Goal: Task Accomplishment & Management: Complete application form

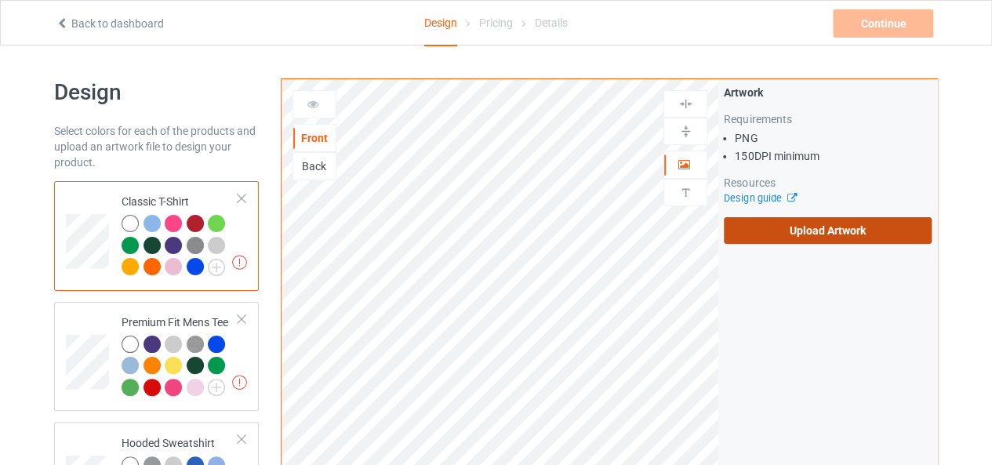
click at [789, 231] on label "Upload Artwork" at bounding box center [828, 230] width 208 height 27
click at [0, 0] on input "Upload Artwork" at bounding box center [0, 0] width 0 height 0
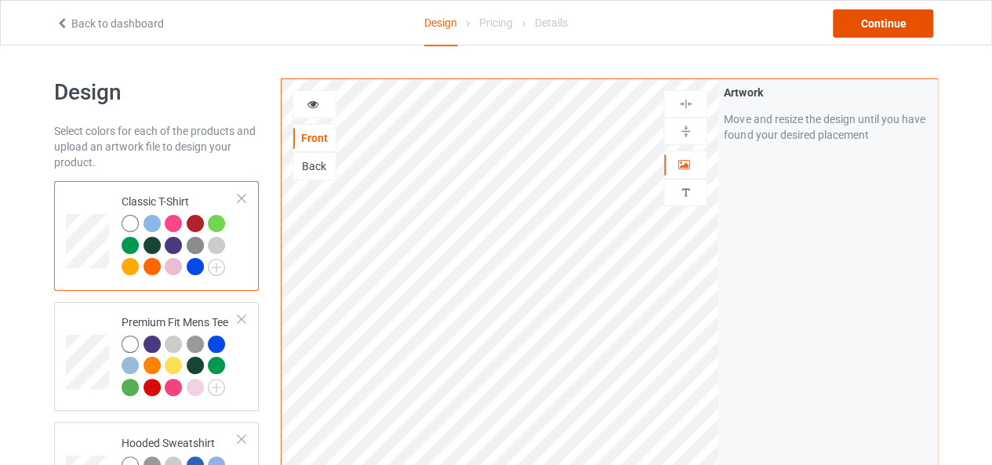
click at [865, 30] on div "Continue" at bounding box center [883, 23] width 100 height 28
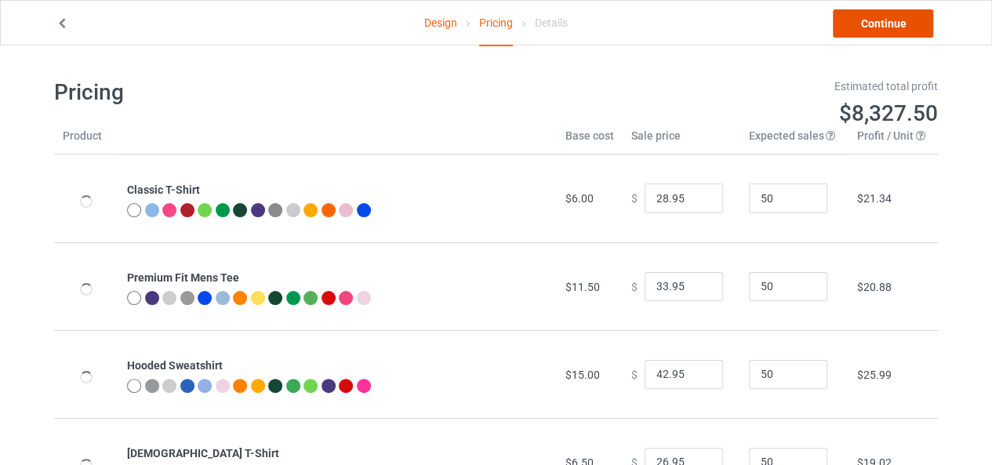
click at [865, 30] on link "Continue" at bounding box center [883, 23] width 100 height 28
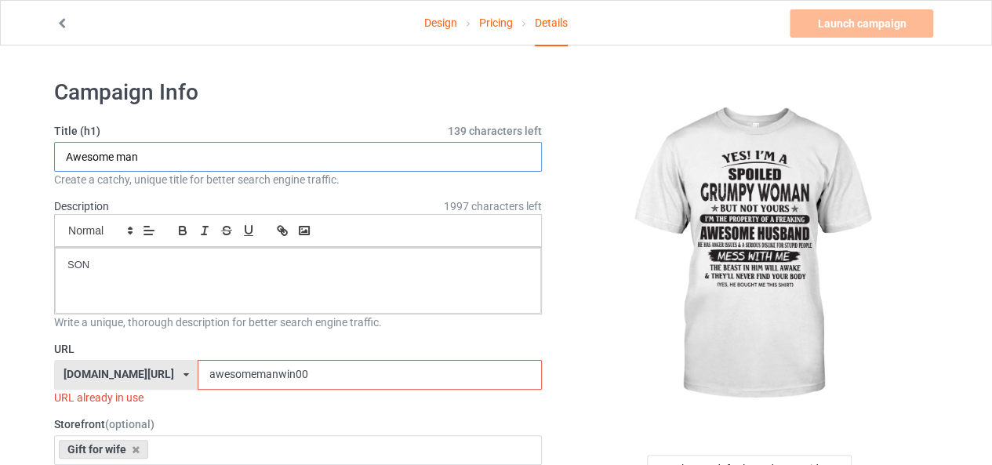
drag, startPoint x: 162, startPoint y: 155, endPoint x: 50, endPoint y: 158, distance: 111.4
type input "g"
type input "ư"
click at [107, 155] on input "woman win" at bounding box center [298, 157] width 488 height 30
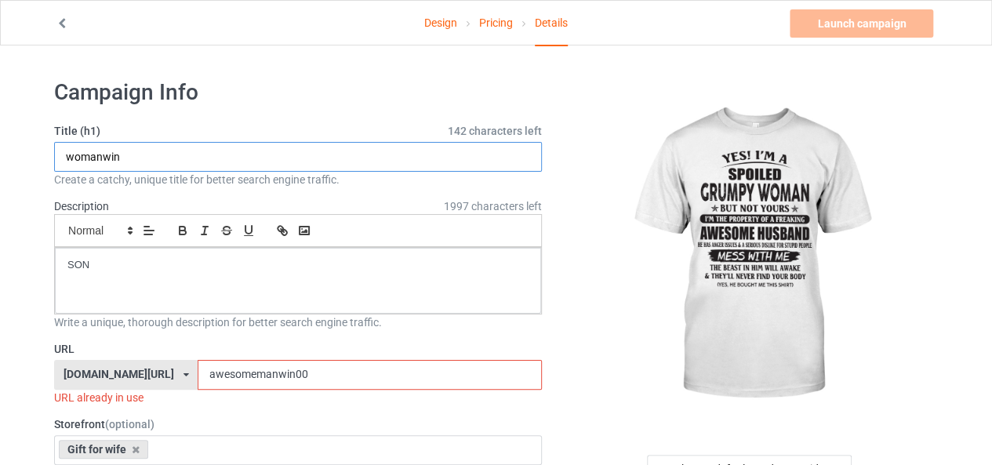
drag, startPoint x: 131, startPoint y: 150, endPoint x: 37, endPoint y: 151, distance: 94.1
type input "womanwin"
drag, startPoint x: 258, startPoint y: 369, endPoint x: 122, endPoint y: 374, distance: 136.5
click at [122, 374] on div "ts-family.com/ bts-family.com/ family-new.com/ ts-family.com/ teechip.com/ 6106…" at bounding box center [298, 375] width 488 height 30
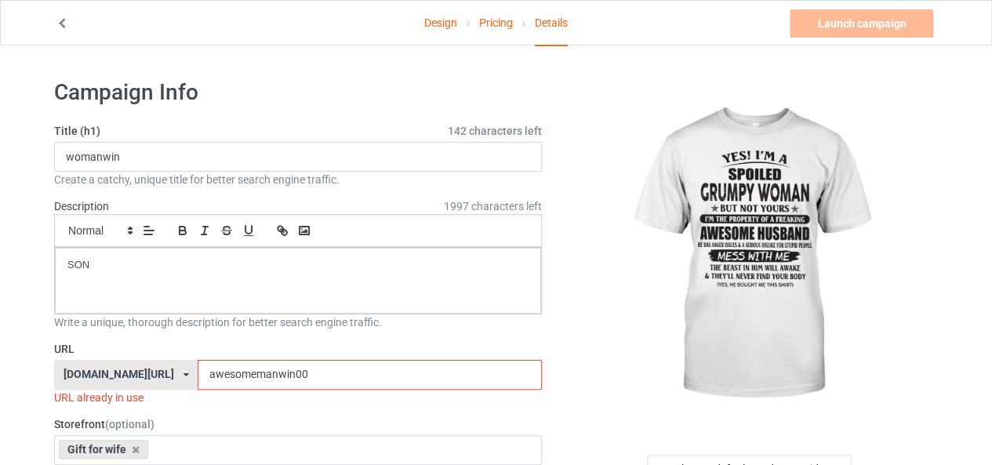
paste input "wo"
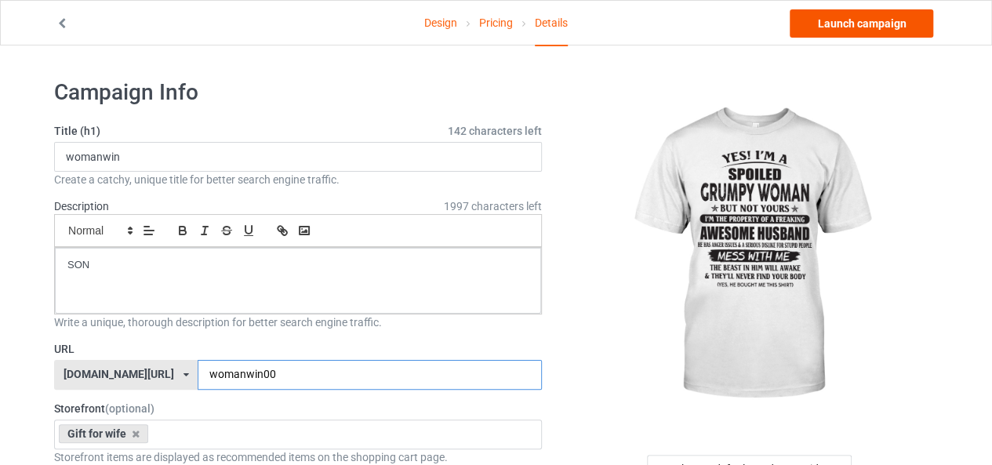
type input "womanwin00"
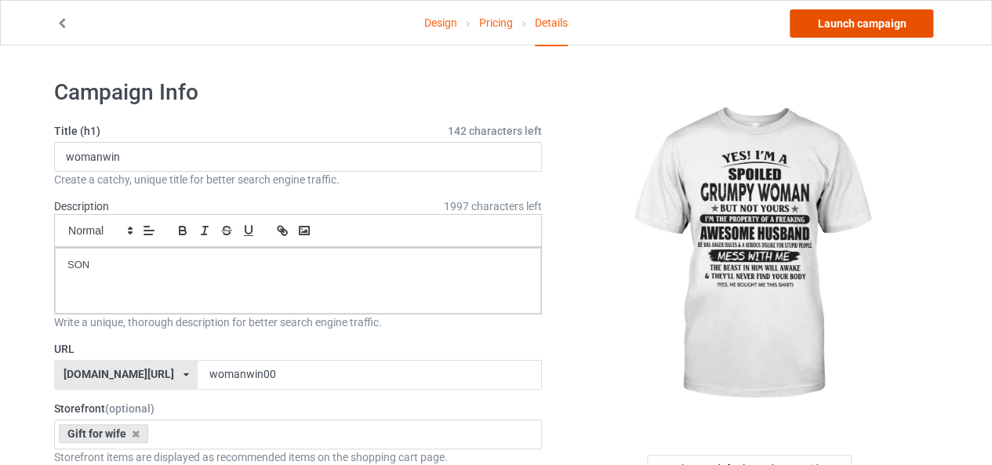
click at [867, 31] on link "Launch campaign" at bounding box center [861, 23] width 143 height 28
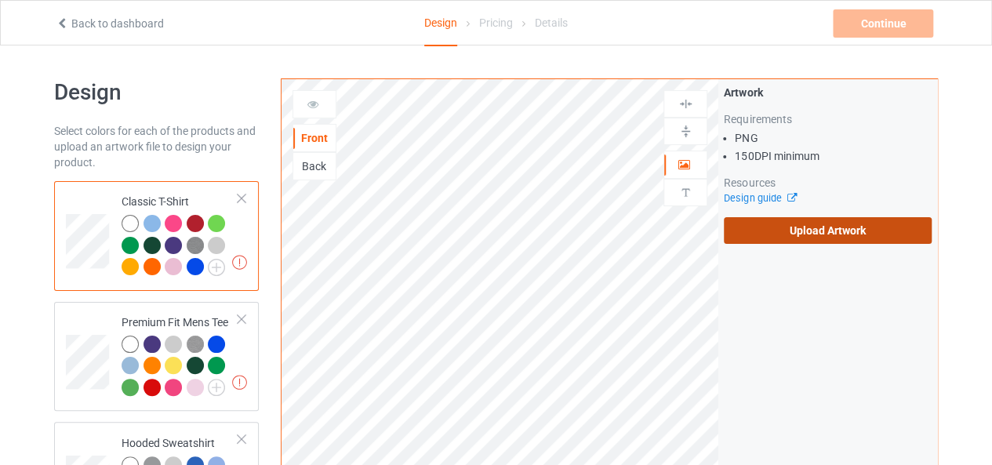
click at [726, 231] on label "Upload Artwork" at bounding box center [828, 230] width 208 height 27
click at [0, 0] on input "Upload Artwork" at bounding box center [0, 0] width 0 height 0
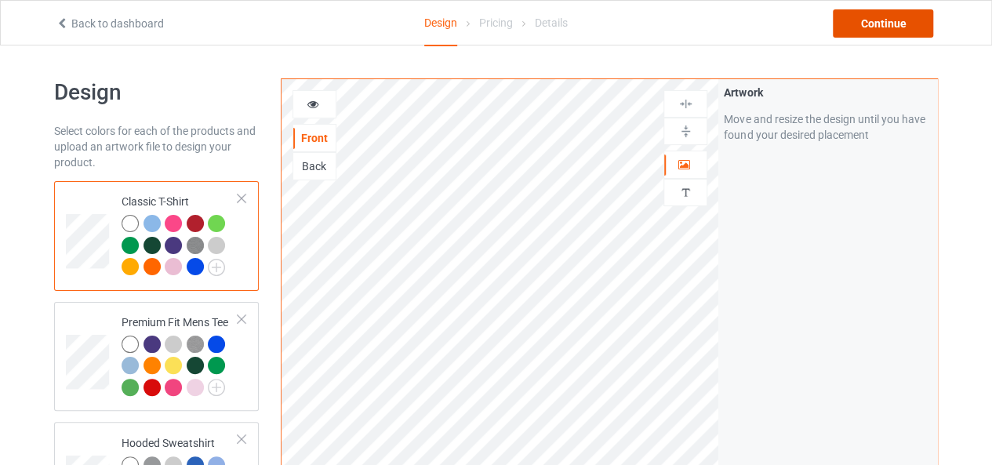
click at [876, 24] on div "Continue" at bounding box center [883, 23] width 100 height 28
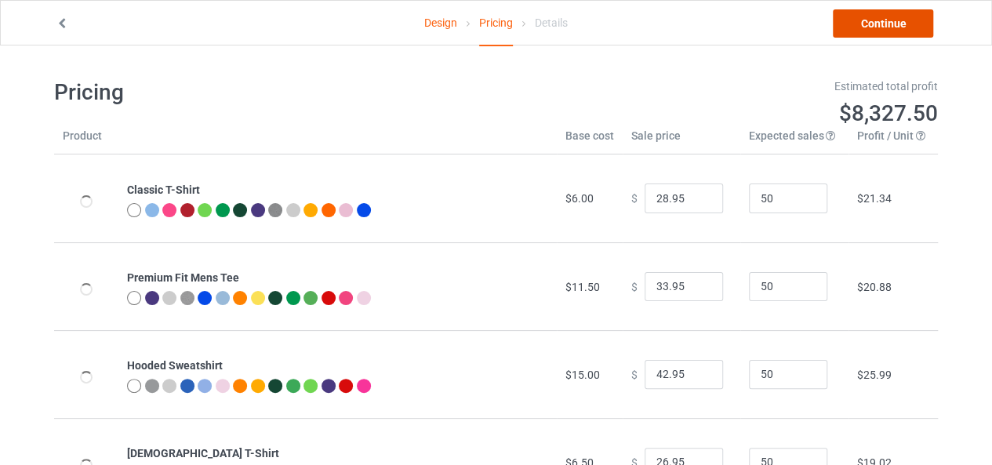
click at [876, 24] on link "Continue" at bounding box center [883, 23] width 100 height 28
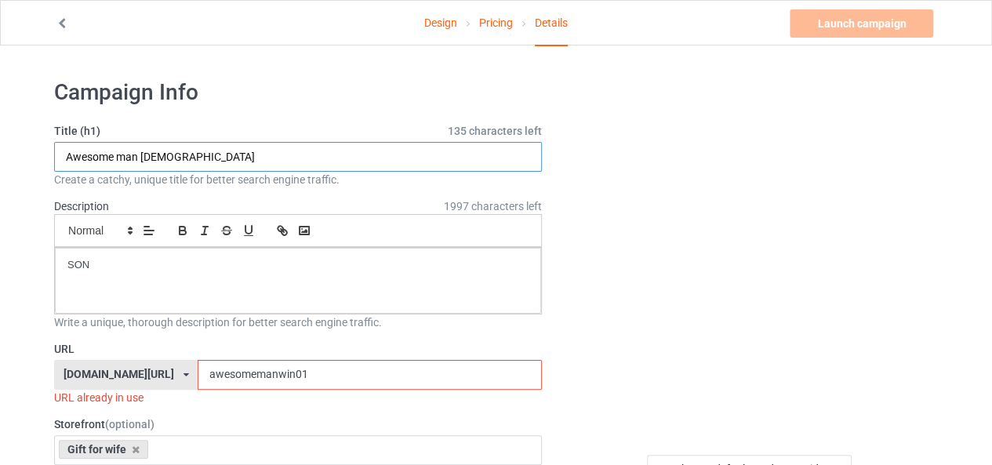
click at [191, 160] on input "Awesome man 01" at bounding box center [298, 157] width 488 height 30
paste input "womanwin"
type input "womanwin 09"
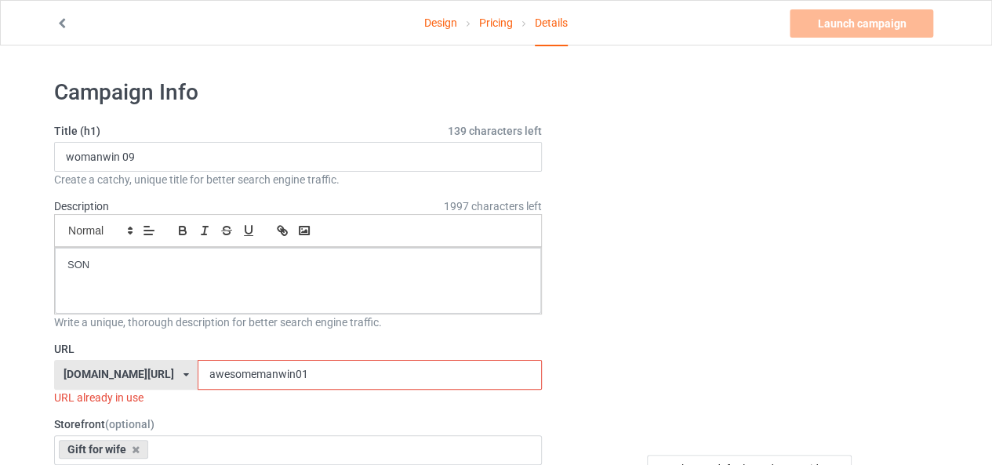
drag, startPoint x: 257, startPoint y: 366, endPoint x: 124, endPoint y: 369, distance: 133.3
click at [124, 369] on div "ts-family.com/ bts-family.com/ family-new.com/ ts-family.com/ teechip.com/ 6106…" at bounding box center [298, 375] width 488 height 30
paste input "wo"
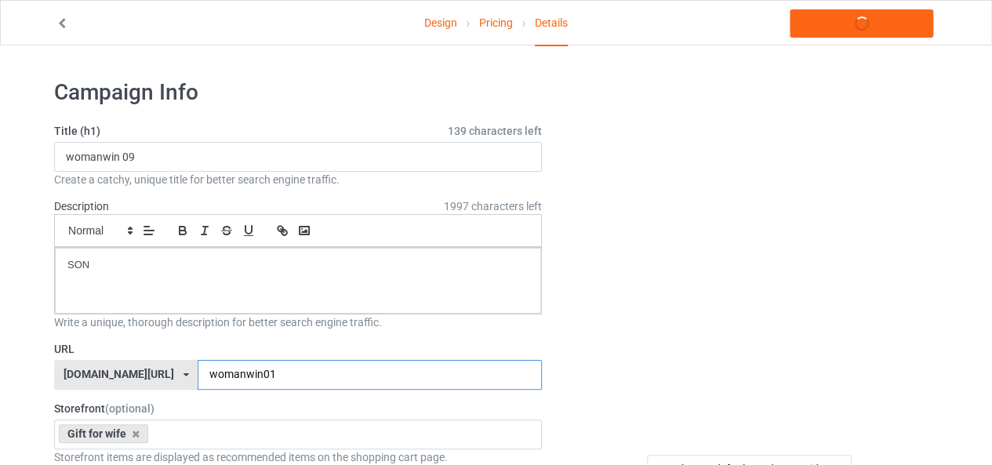
click at [233, 368] on input "womanwin01" at bounding box center [369, 375] width 343 height 30
type input "womanwin09"
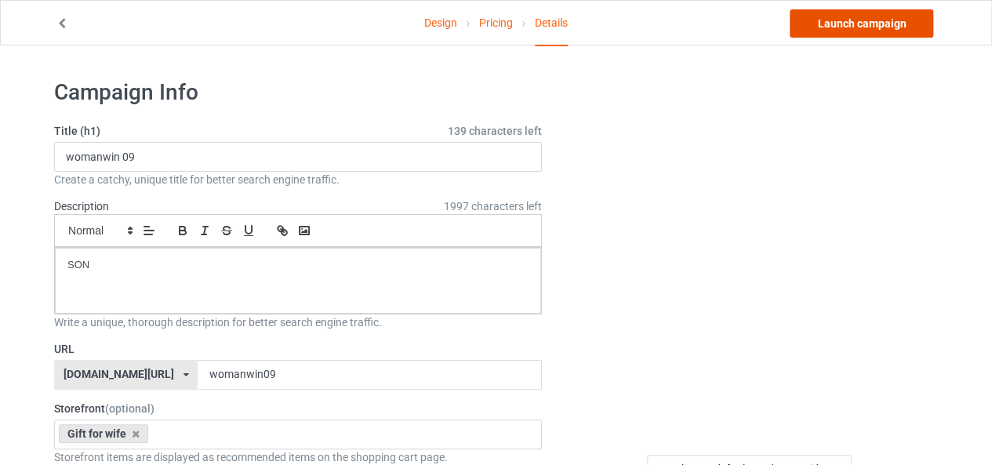
click at [883, 28] on link "Launch campaign" at bounding box center [861, 23] width 143 height 28
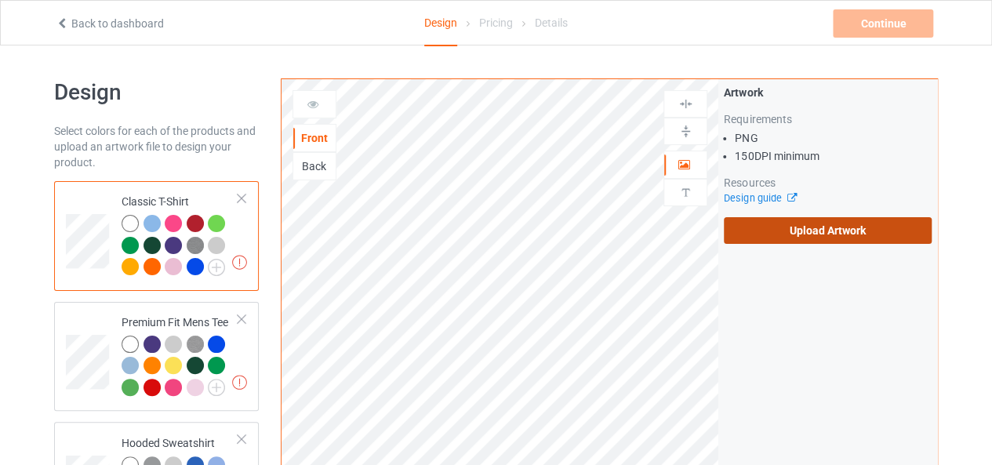
click at [783, 231] on label "Upload Artwork" at bounding box center [828, 230] width 208 height 27
click at [0, 0] on input "Upload Artwork" at bounding box center [0, 0] width 0 height 0
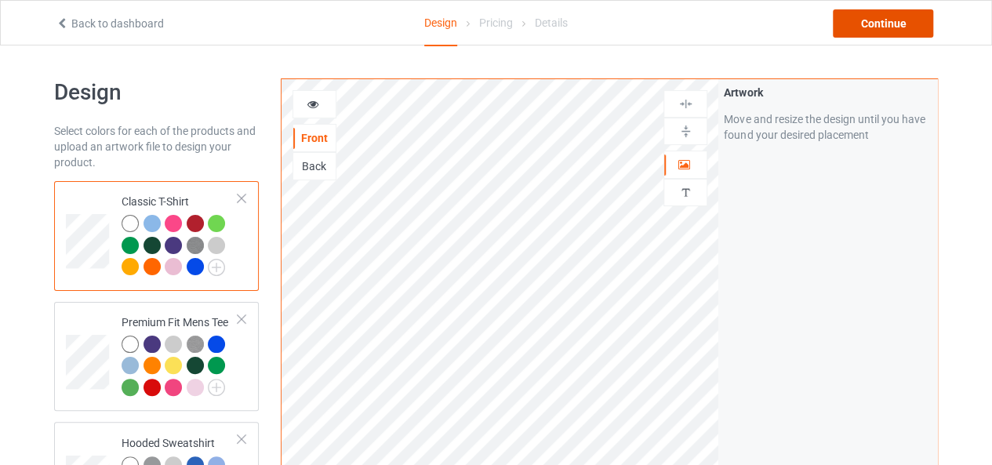
click at [904, 20] on div "Continue" at bounding box center [883, 23] width 100 height 28
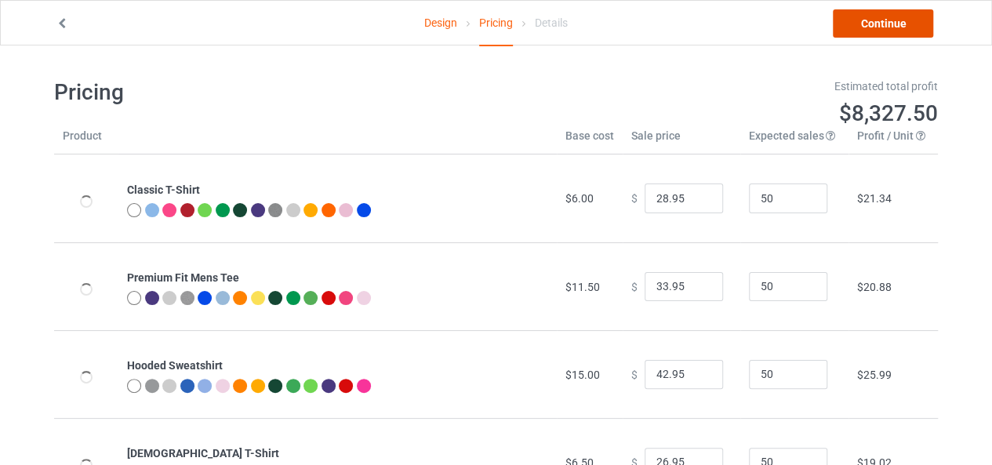
click at [904, 20] on link "Continue" at bounding box center [883, 23] width 100 height 28
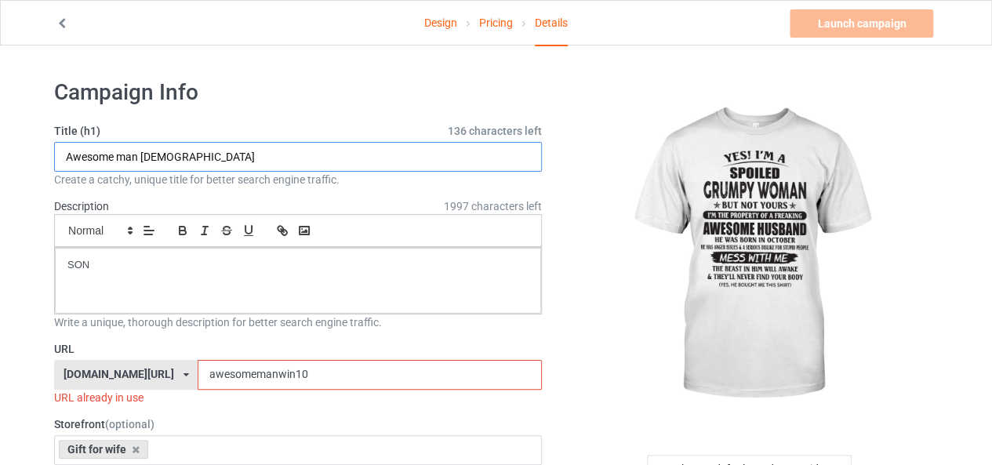
click at [145, 156] on input "Awesome man 10" at bounding box center [298, 157] width 488 height 30
drag, startPoint x: 142, startPoint y: 156, endPoint x: 60, endPoint y: 159, distance: 82.4
click at [60, 159] on input "Awesome man 10" at bounding box center [298, 157] width 488 height 30
paste input "womanwin"
type input "womanwin10"
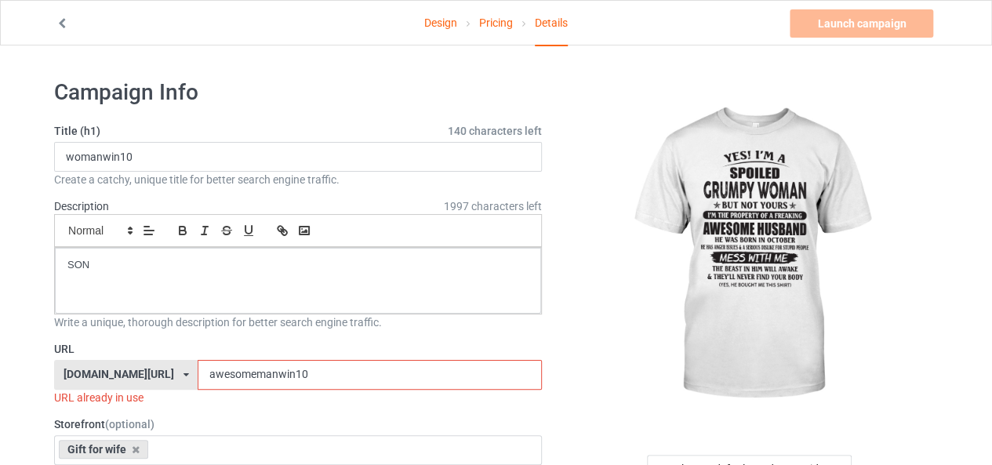
drag, startPoint x: 259, startPoint y: 369, endPoint x: 130, endPoint y: 370, distance: 128.6
click at [130, 370] on div "ts-family.com/ bts-family.com/ family-new.com/ ts-family.com/ teechip.com/ 6106…" at bounding box center [298, 375] width 488 height 30
paste input "wo"
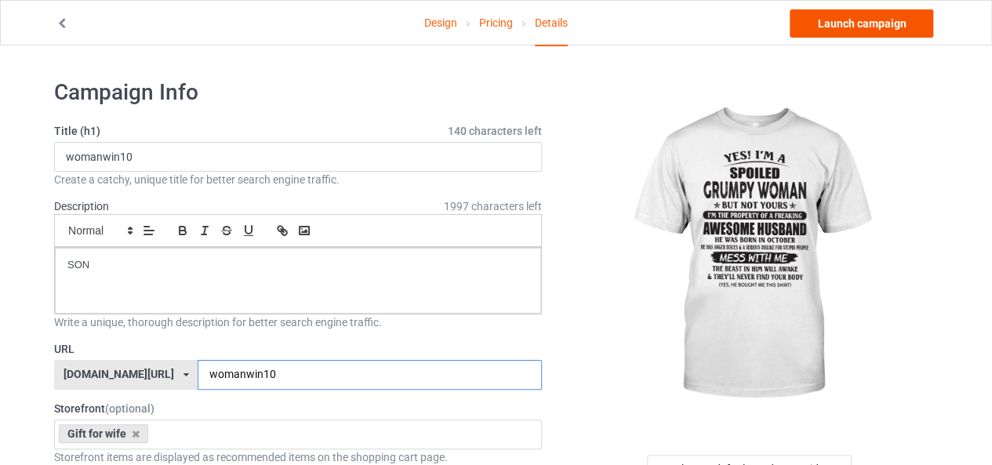
type input "womanwin10"
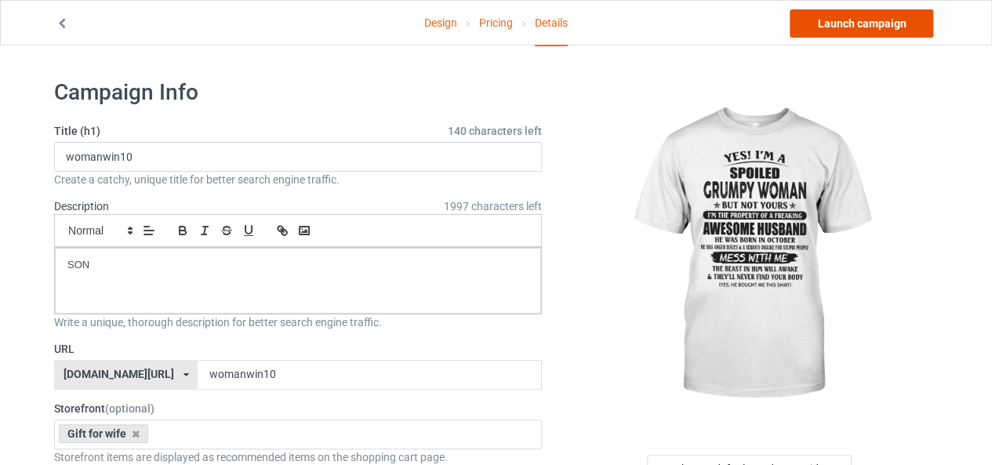
click at [869, 24] on link "Launch campaign" at bounding box center [861, 23] width 143 height 28
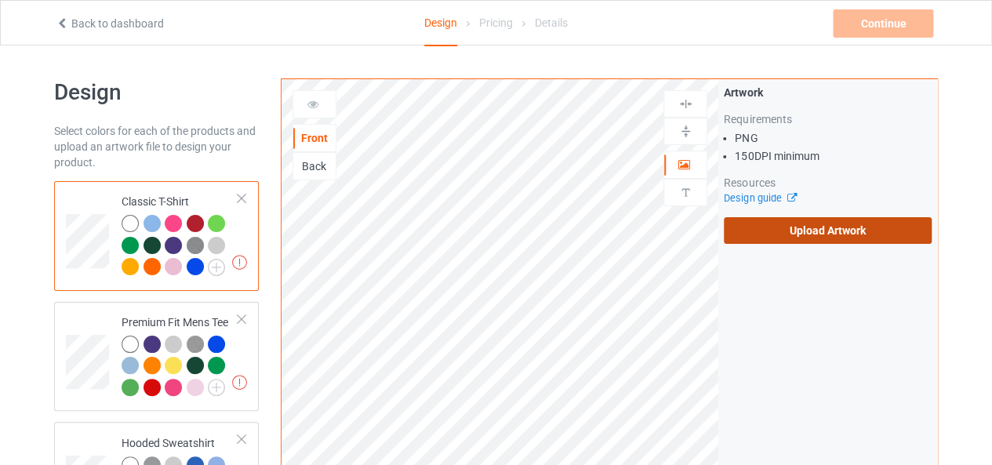
click at [819, 228] on label "Upload Artwork" at bounding box center [828, 230] width 208 height 27
click at [0, 0] on input "Upload Artwork" at bounding box center [0, 0] width 0 height 0
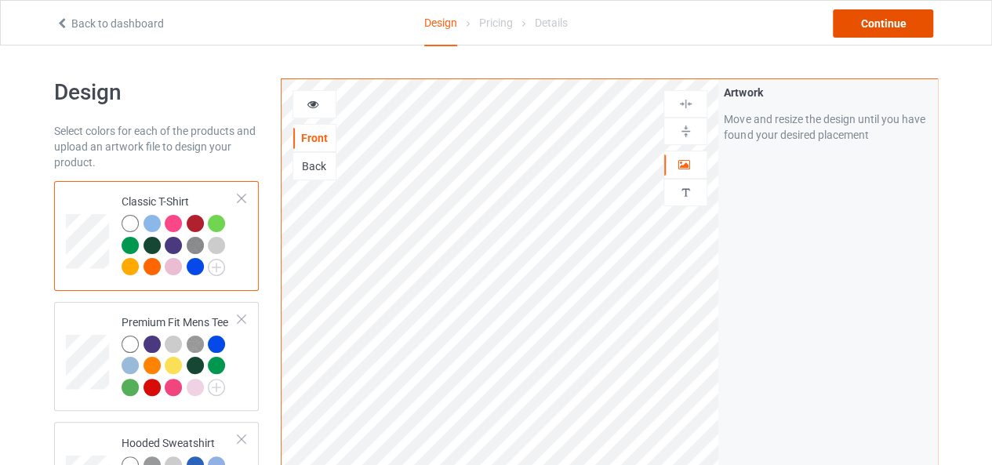
click at [894, 27] on div "Continue" at bounding box center [883, 23] width 100 height 28
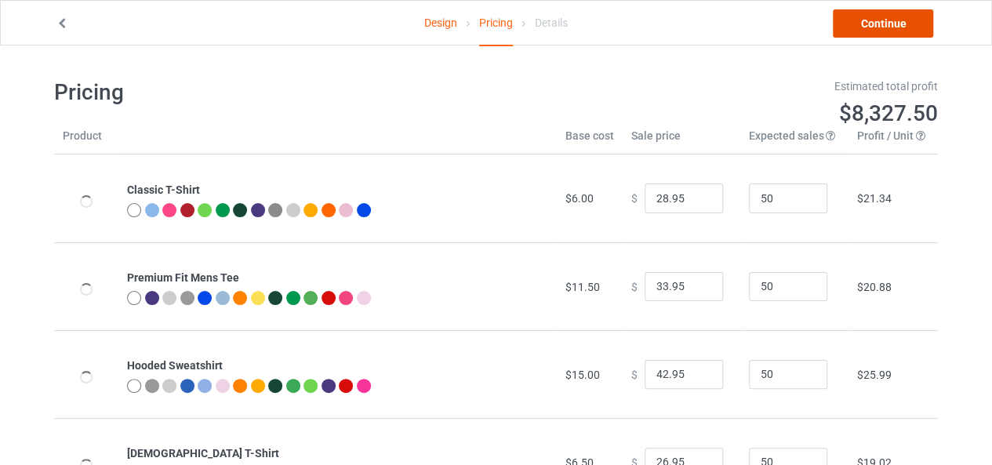
click at [894, 27] on link "Continue" at bounding box center [883, 23] width 100 height 28
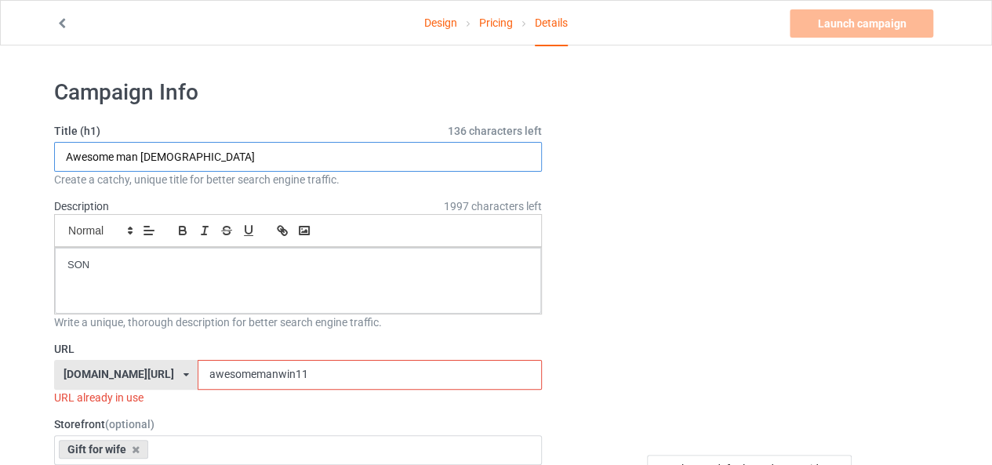
drag, startPoint x: 140, startPoint y: 156, endPoint x: 89, endPoint y: 156, distance: 50.2
click at [89, 156] on input "Awesome man [DEMOGRAPHIC_DATA]" at bounding box center [298, 157] width 488 height 30
click at [116, 153] on input "Awesome man [DEMOGRAPHIC_DATA]" at bounding box center [298, 157] width 488 height 30
drag, startPoint x: 136, startPoint y: 156, endPoint x: 20, endPoint y: 158, distance: 116.8
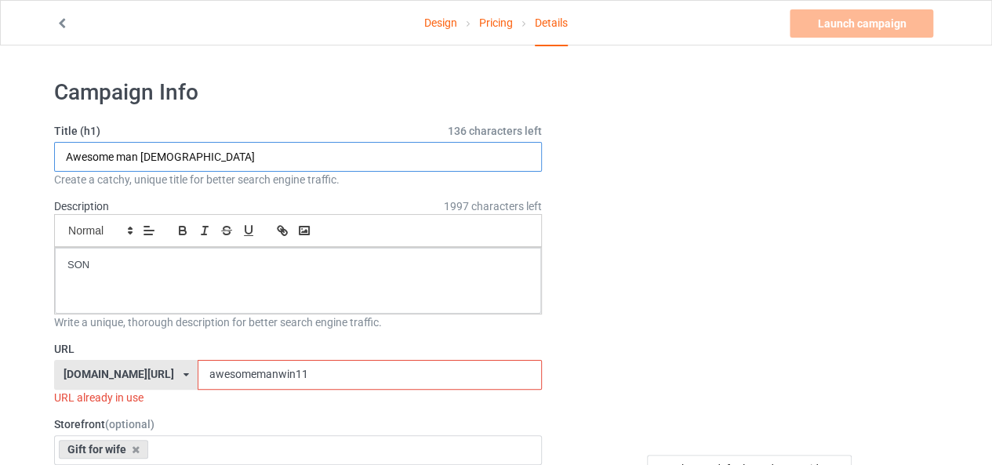
paste input "womanwi"
type input "womanwin 11"
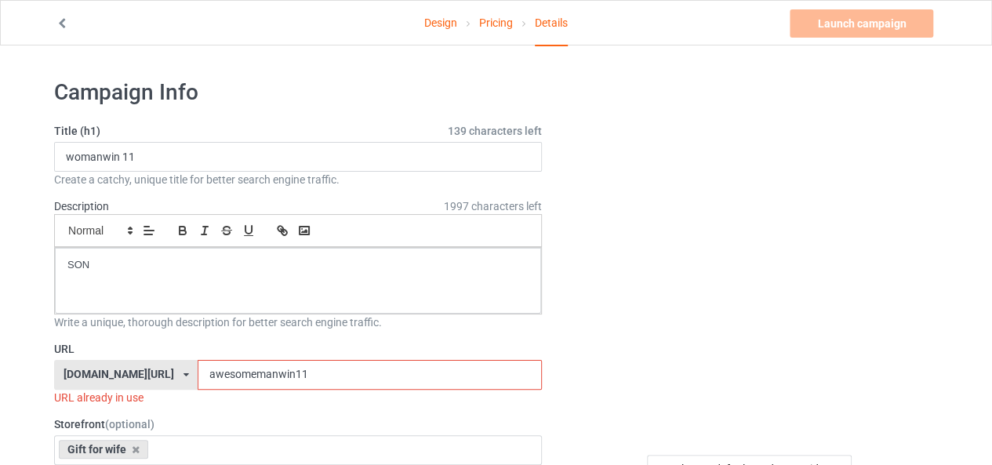
drag, startPoint x: 256, startPoint y: 371, endPoint x: 162, endPoint y: 375, distance: 94.2
click at [198, 375] on input "awesomemanwin11" at bounding box center [369, 375] width 343 height 30
paste input "wo"
click at [383, 347] on label "URL" at bounding box center [298, 349] width 488 height 16
click at [230, 374] on input "womanwin 11" at bounding box center [369, 375] width 343 height 30
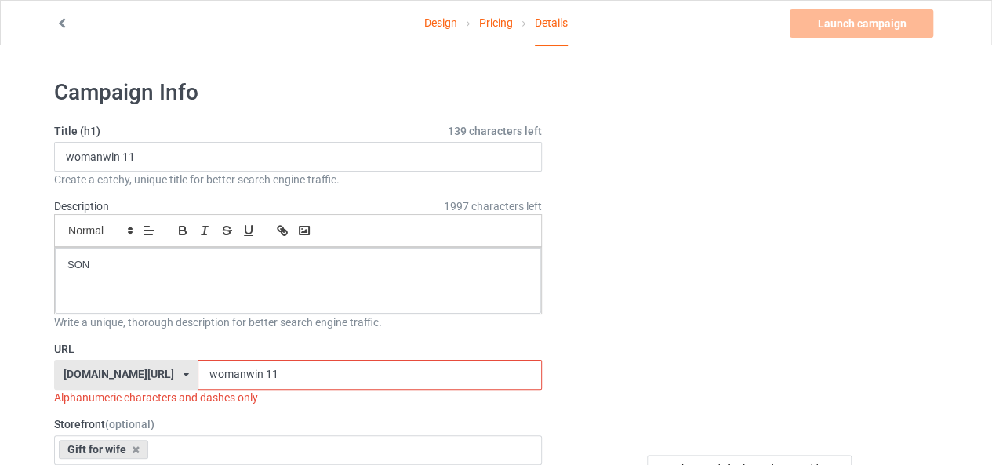
click at [228, 374] on input "womanwin 11" at bounding box center [369, 375] width 343 height 30
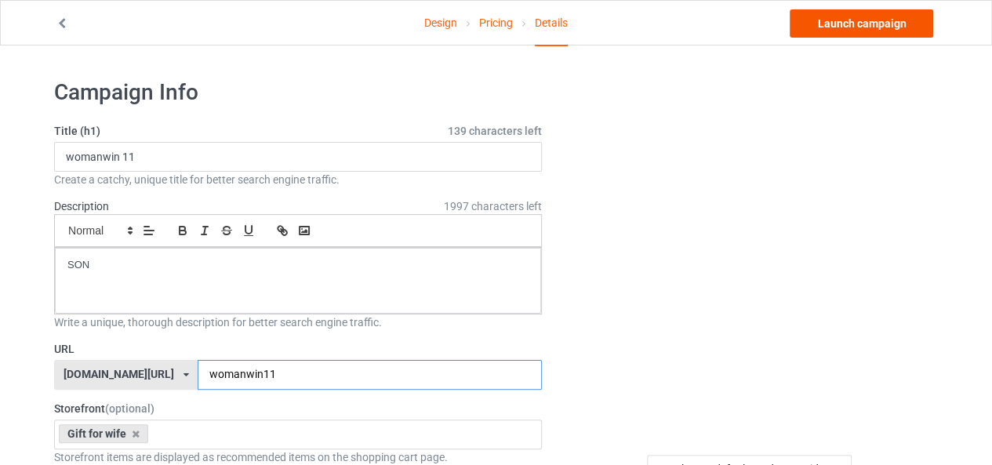
type input "womanwin11"
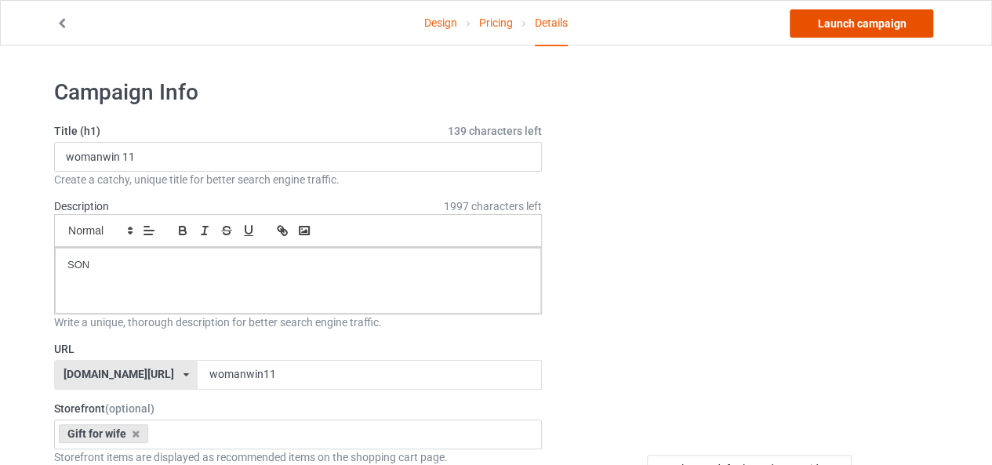
click at [850, 26] on link "Launch campaign" at bounding box center [861, 23] width 143 height 28
